Goal: Information Seeking & Learning: Learn about a topic

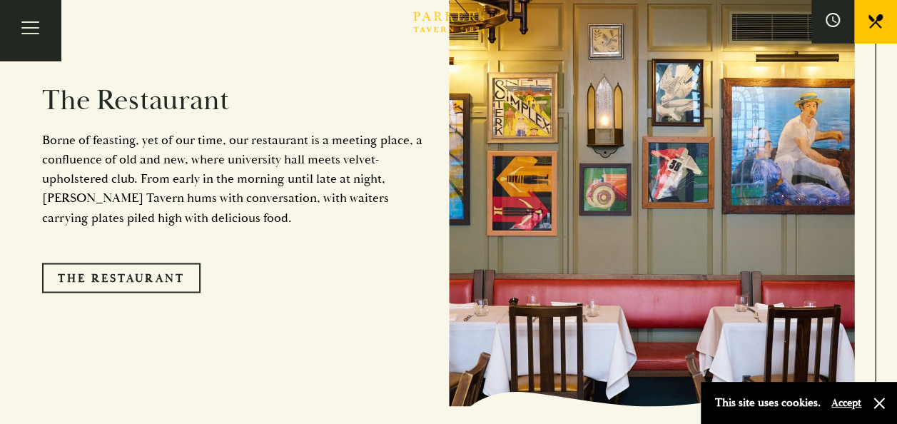
scroll to position [1132, 0]
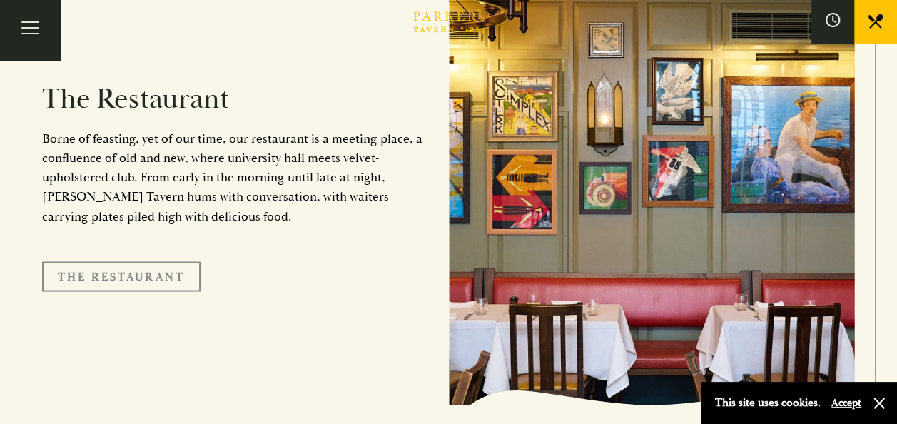
click at [138, 261] on link "The Restaurant" at bounding box center [121, 276] width 158 height 30
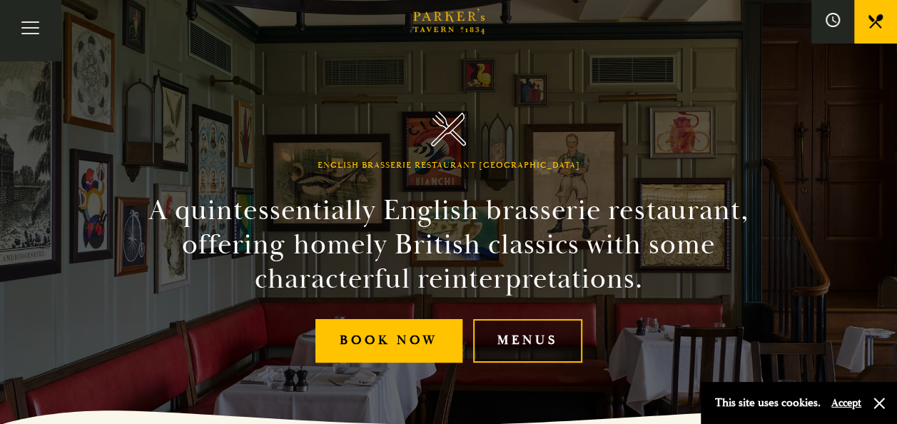
click at [561, 345] on link "Menus" at bounding box center [527, 341] width 109 height 44
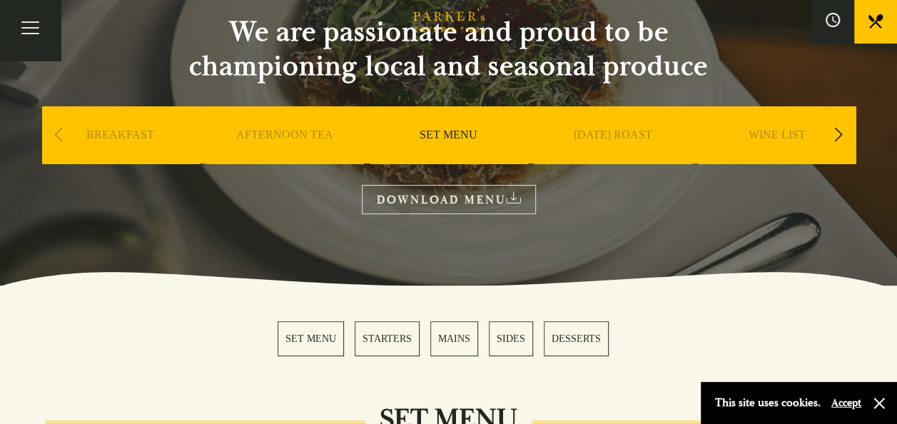
click at [302, 347] on link "SET MENU" at bounding box center [310, 338] width 66 height 35
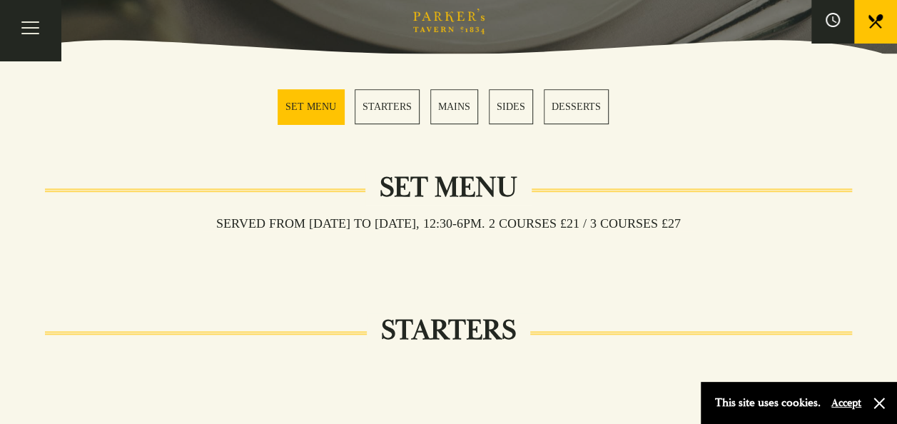
scroll to position [277, 0]
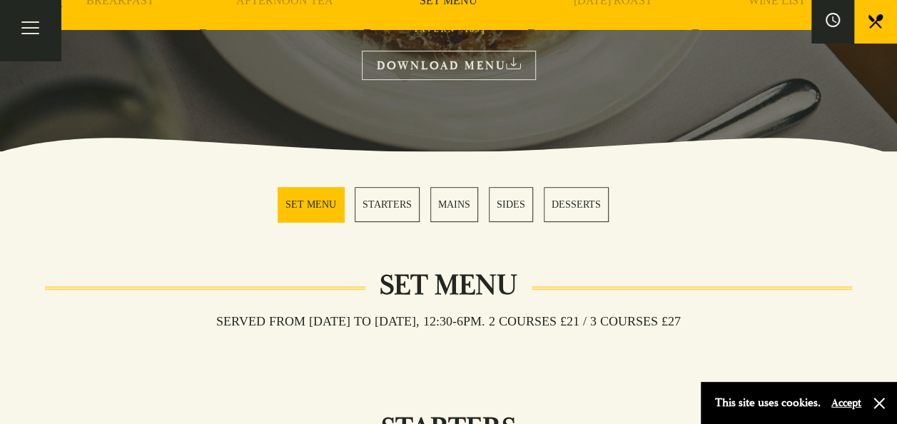
click at [471, 204] on link "MAINS" at bounding box center [454, 204] width 48 height 35
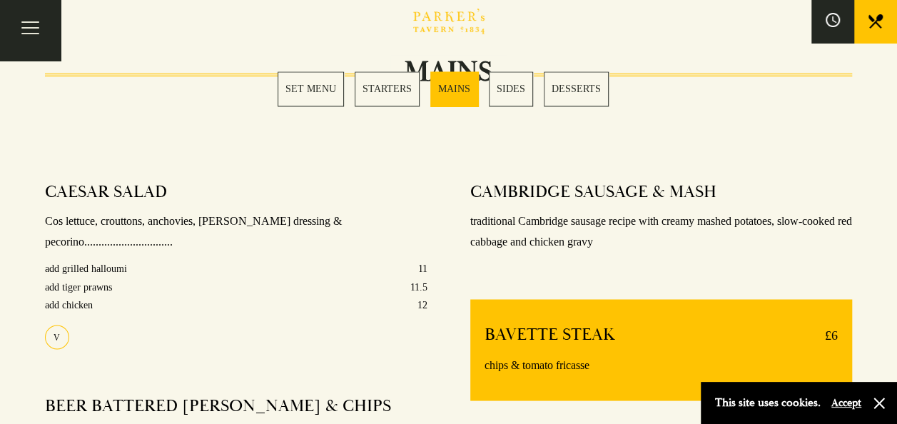
scroll to position [851, 0]
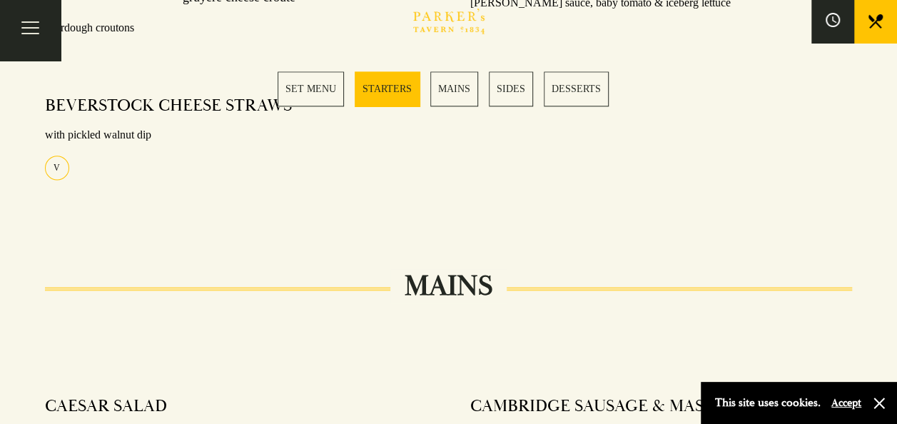
click at [462, 89] on link "MAINS" at bounding box center [454, 88] width 48 height 35
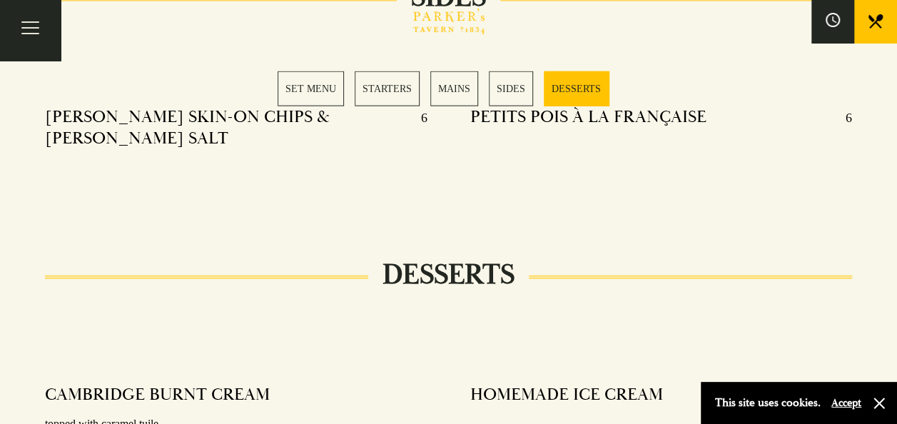
scroll to position [1778, 0]
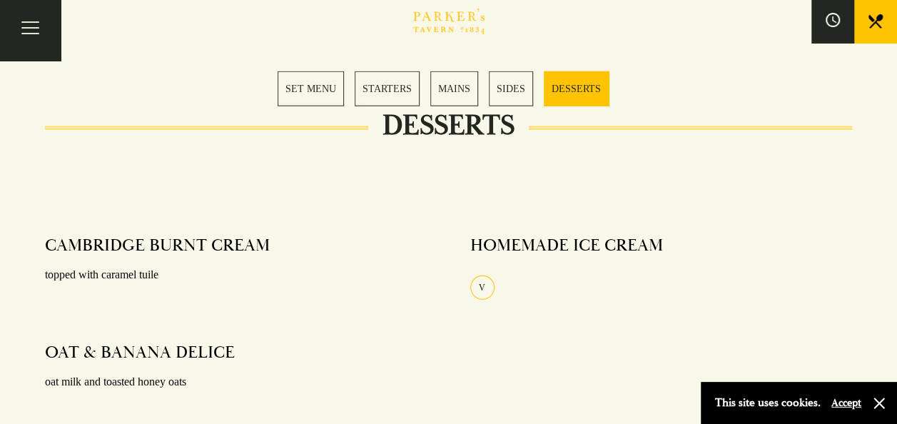
click at [521, 81] on link "SIDES" at bounding box center [511, 88] width 44 height 35
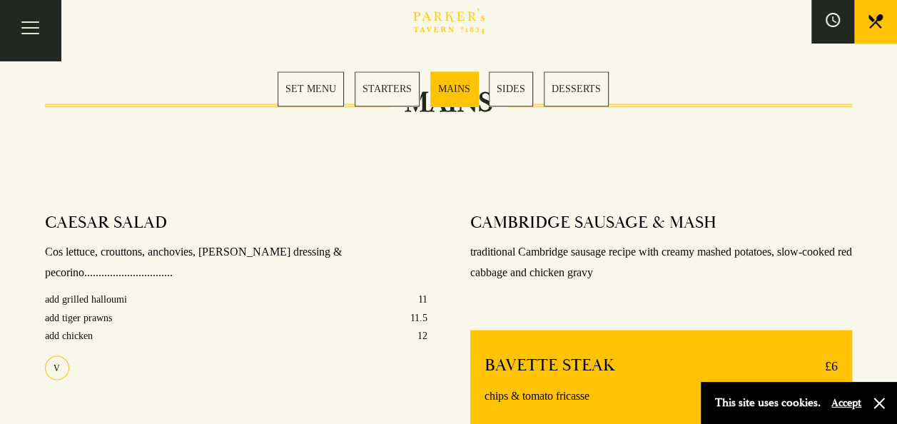
scroll to position [1033, 0]
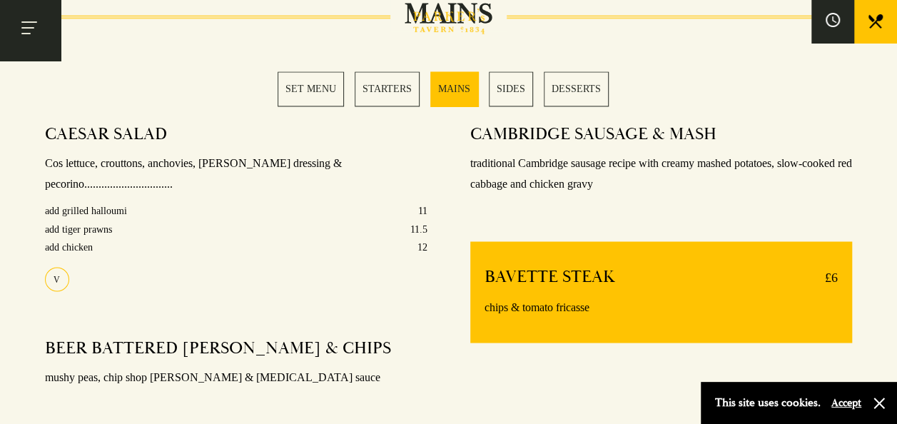
scroll to position [1136, 0]
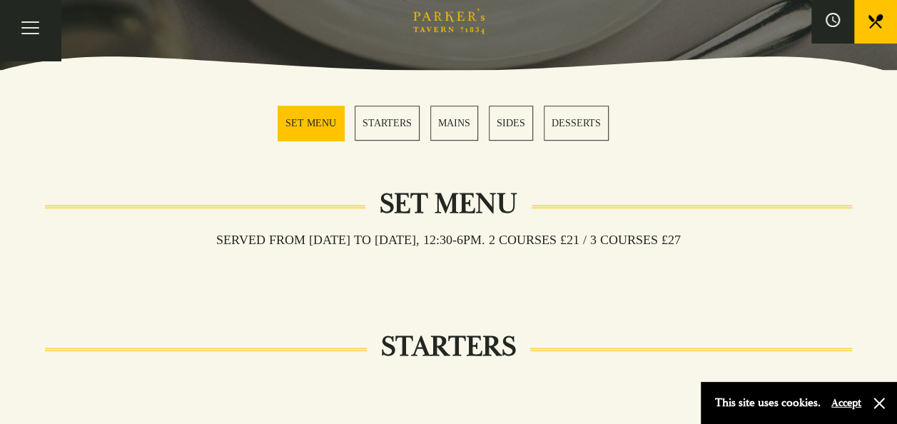
scroll to position [277, 0]
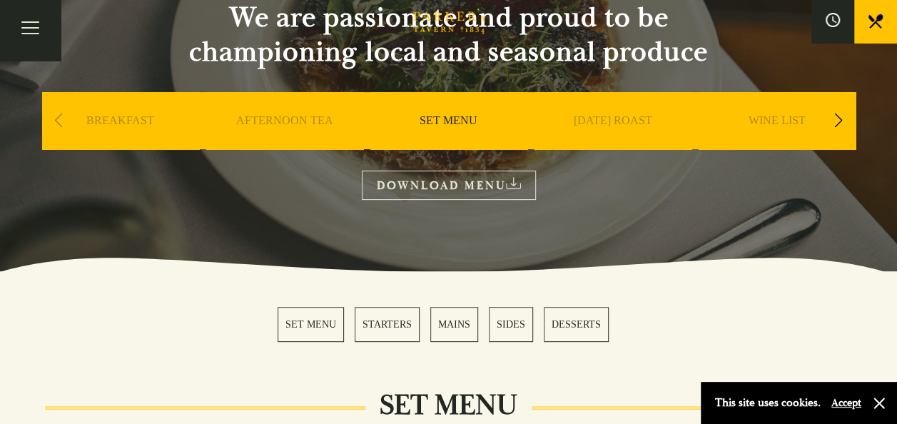
scroll to position [143, 0]
